Goal: Task Accomplishment & Management: Manage account settings

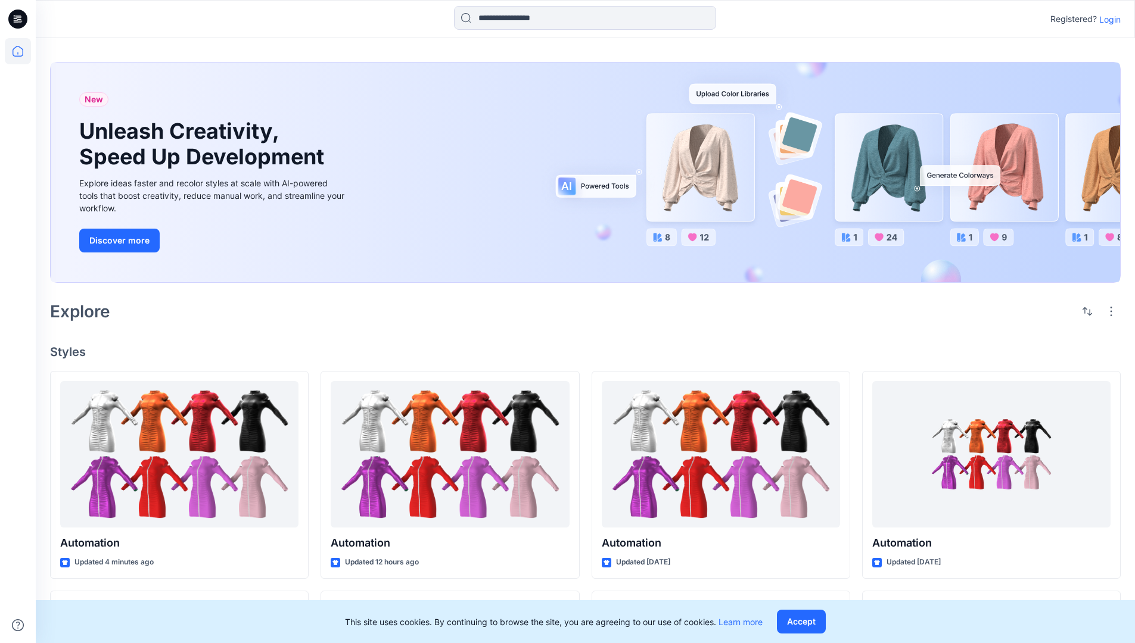
click at [1107, 19] on p "Login" at bounding box center [1109, 19] width 21 height 13
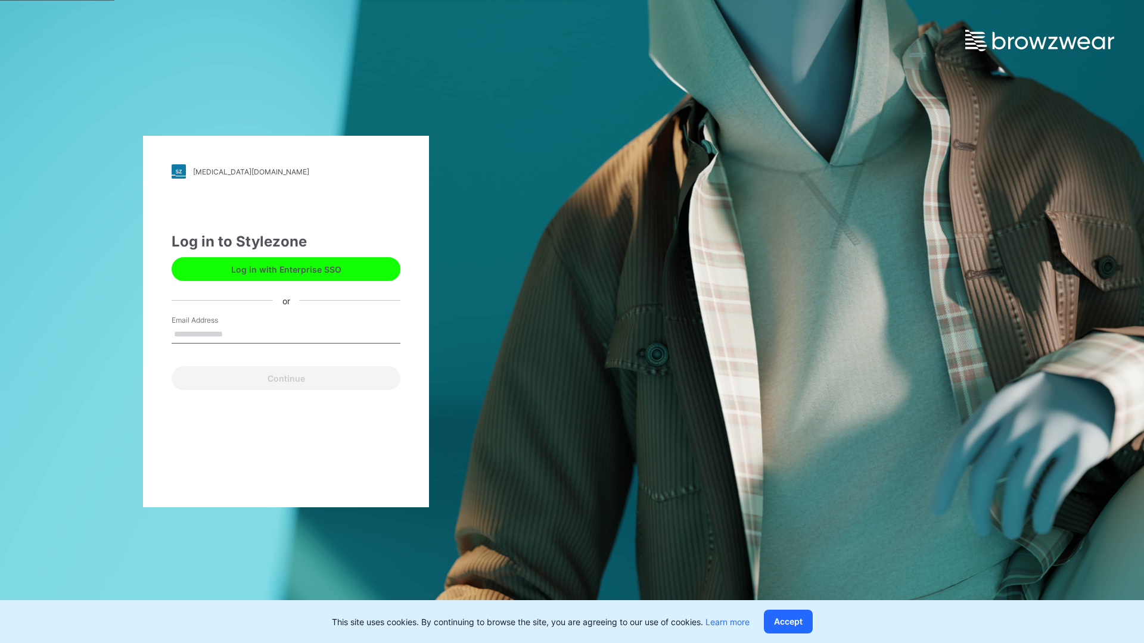
click at [235, 334] on input "Email Address" at bounding box center [286, 335] width 229 height 18
type input "**********"
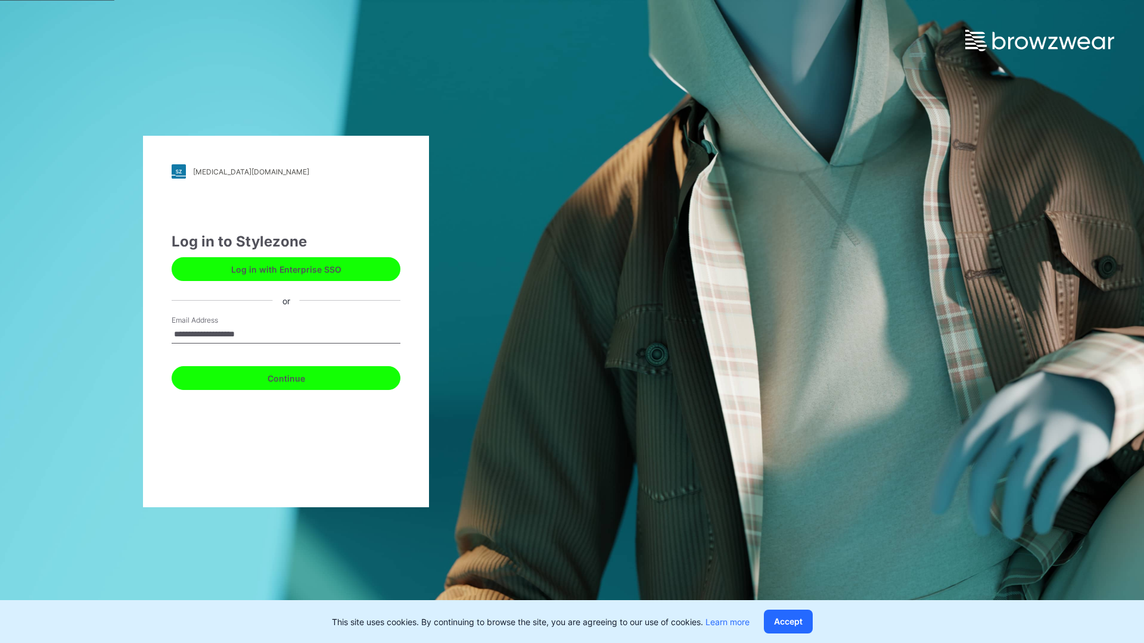
click at [299, 376] on button "Continue" at bounding box center [286, 378] width 229 height 24
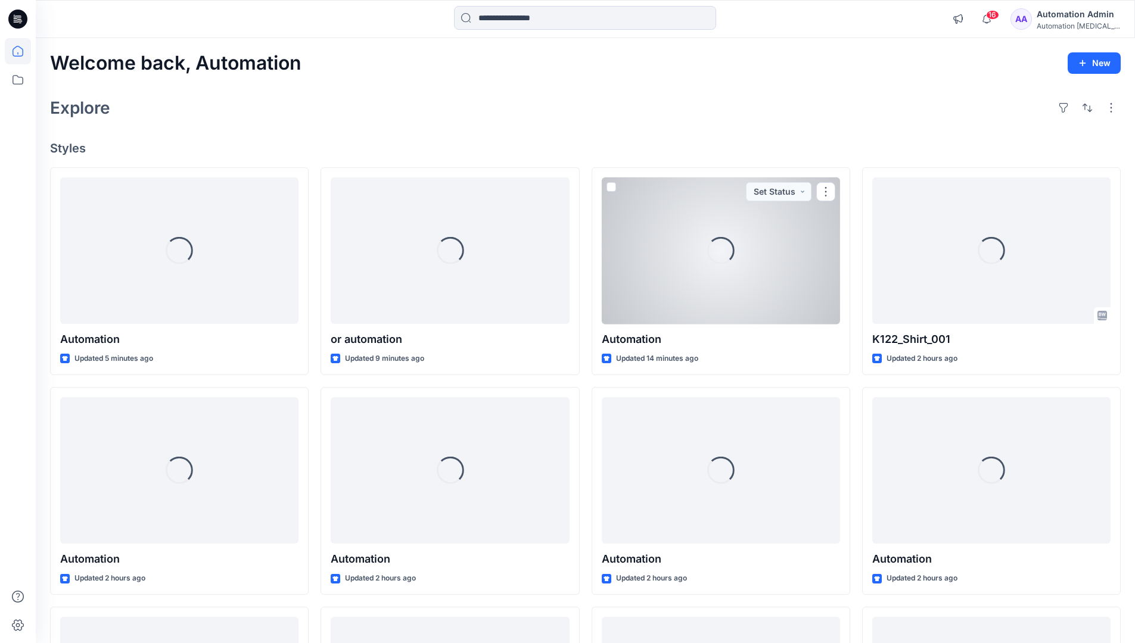
click at [23, 51] on icon at bounding box center [18, 51] width 11 height 11
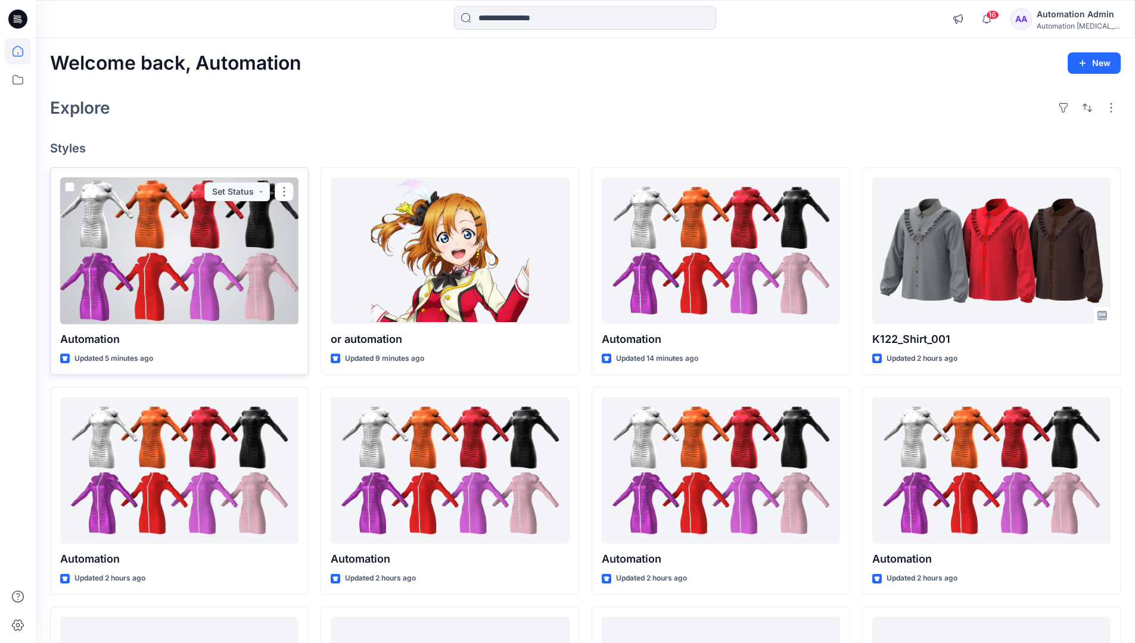
click at [67, 188] on span at bounding box center [70, 187] width 10 height 10
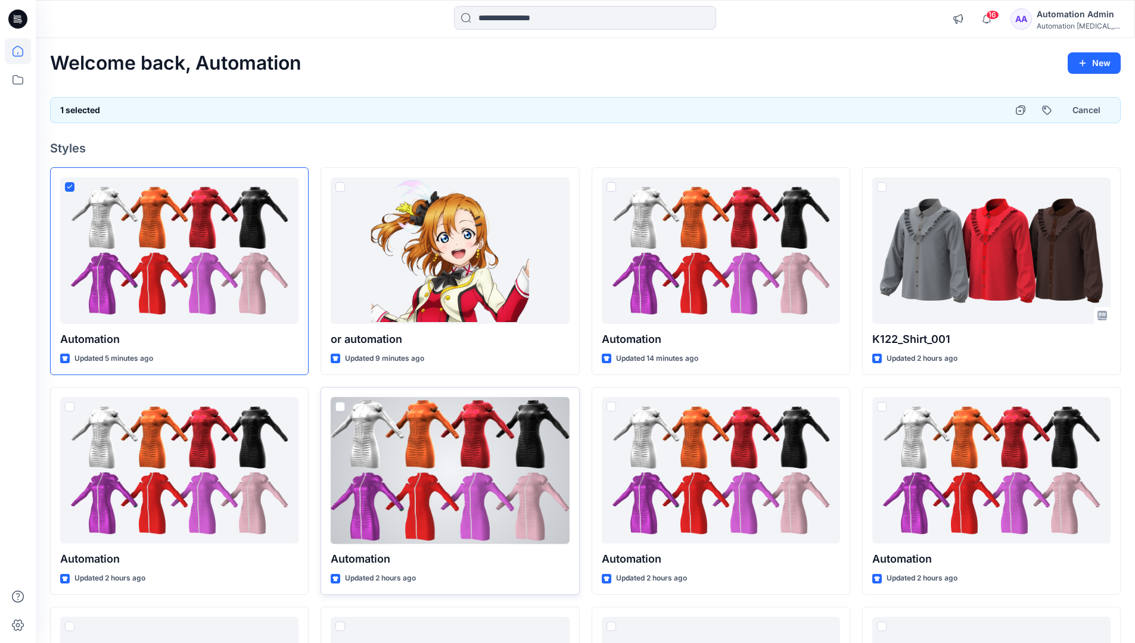
click at [339, 408] on span at bounding box center [340, 407] width 10 height 10
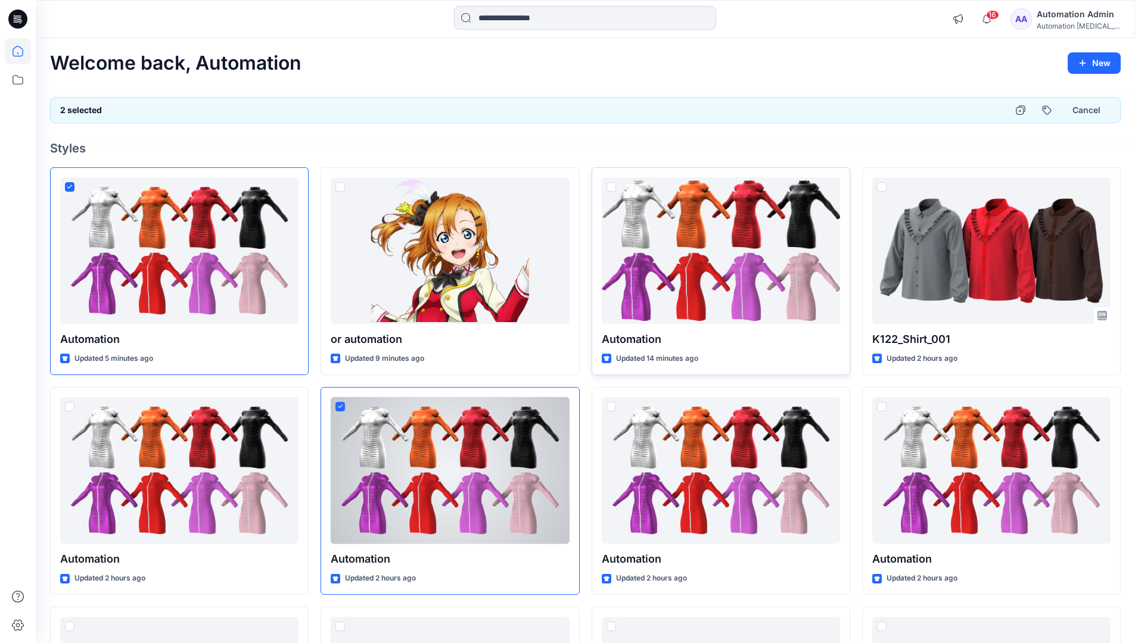
click at [613, 189] on span at bounding box center [611, 187] width 10 height 10
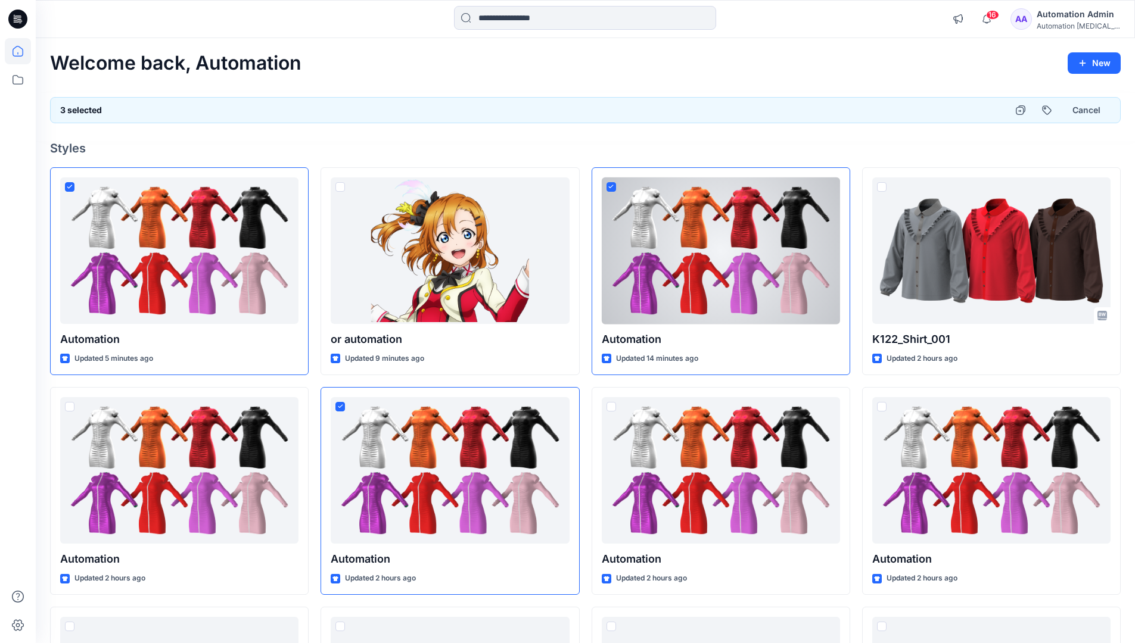
click at [964, 106] on div "3 selected Cancel" at bounding box center [585, 110] width 1070 height 26
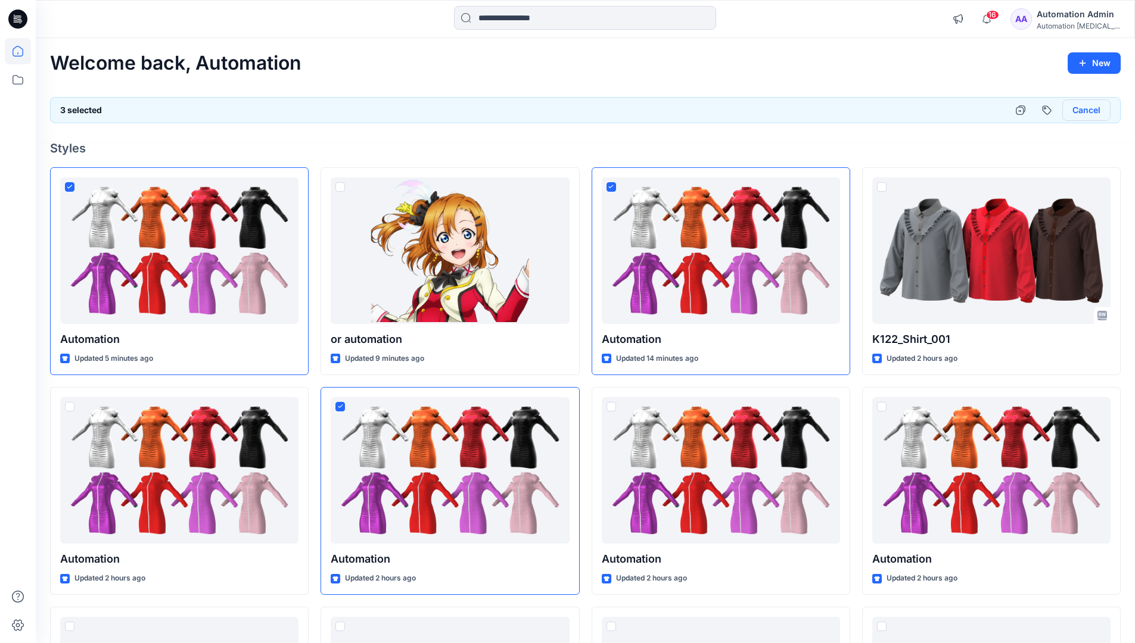
click at [1079, 113] on button "Cancel" at bounding box center [1086, 109] width 48 height 21
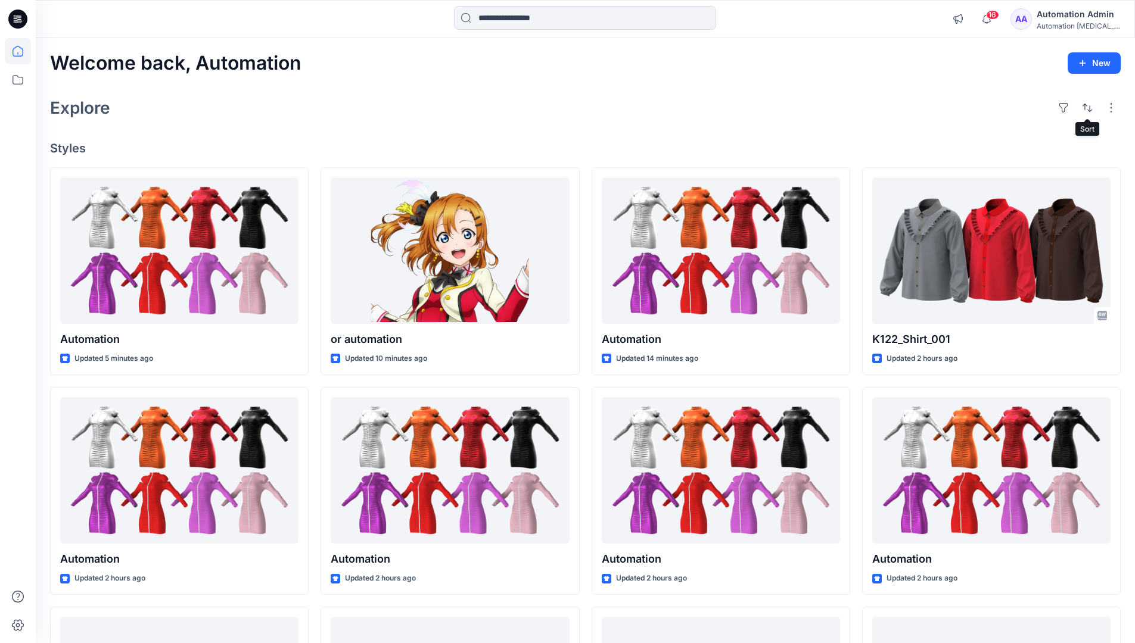
click at [1071, 17] on div "Automation Admin" at bounding box center [1077, 14] width 83 height 14
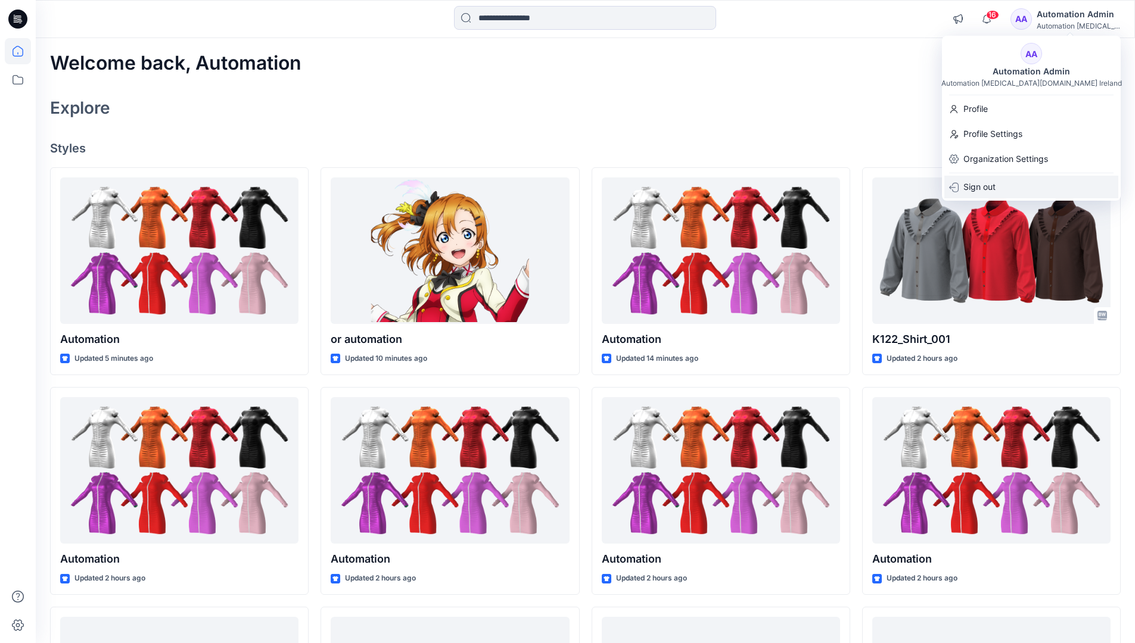
click at [1038, 184] on div "Sign out" at bounding box center [1031, 187] width 174 height 23
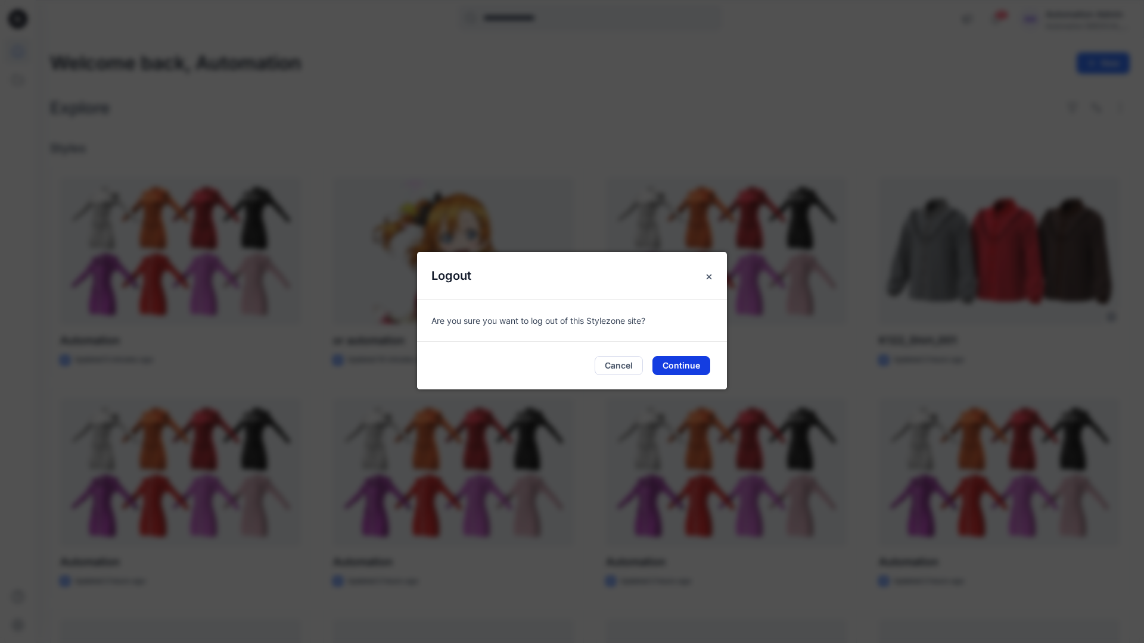
click at [688, 364] on button "Continue" at bounding box center [681, 365] width 58 height 19
